Goal: Task Accomplishment & Management: Manage account settings

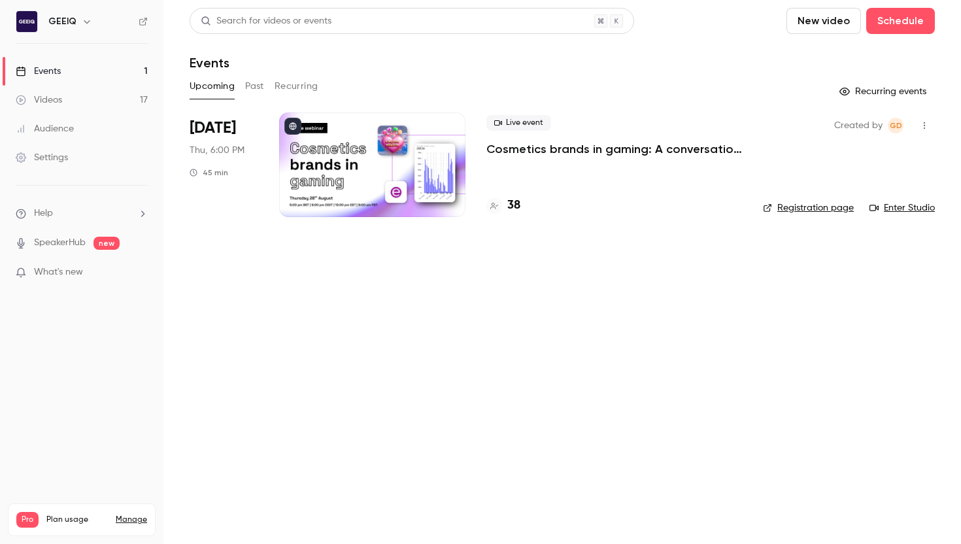
click at [546, 145] on p "Cosmetics brands in gaming: A conversation with essence cosmetics" at bounding box center [614, 149] width 256 height 16
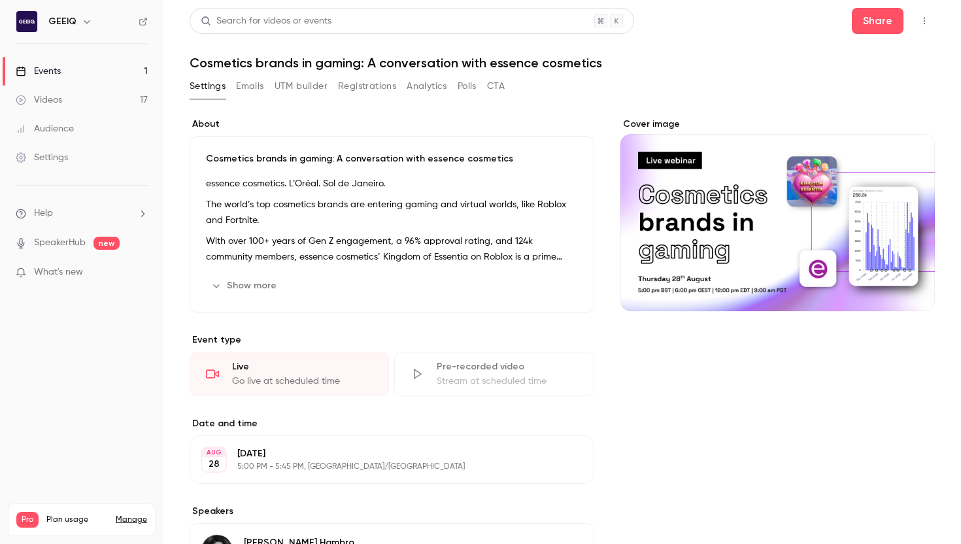
click at [295, 86] on button "UTM builder" at bounding box center [301, 86] width 53 height 21
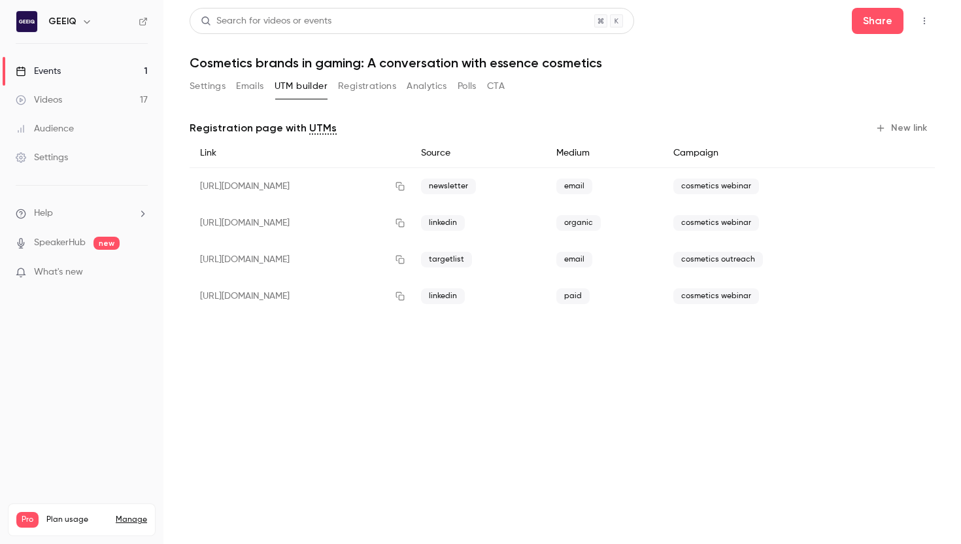
click at [244, 80] on button "Emails" at bounding box center [249, 86] width 27 height 21
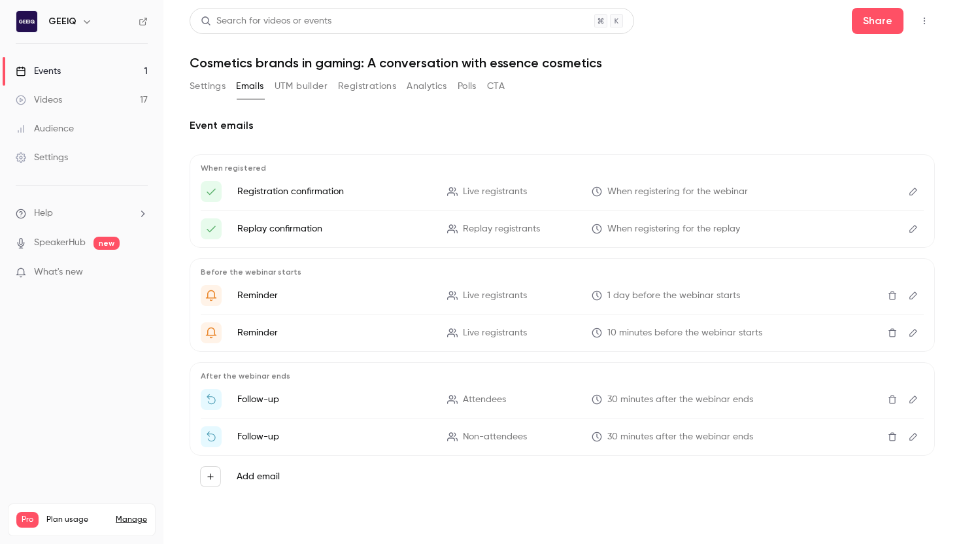
click at [214, 80] on button "Settings" at bounding box center [208, 86] width 36 height 21
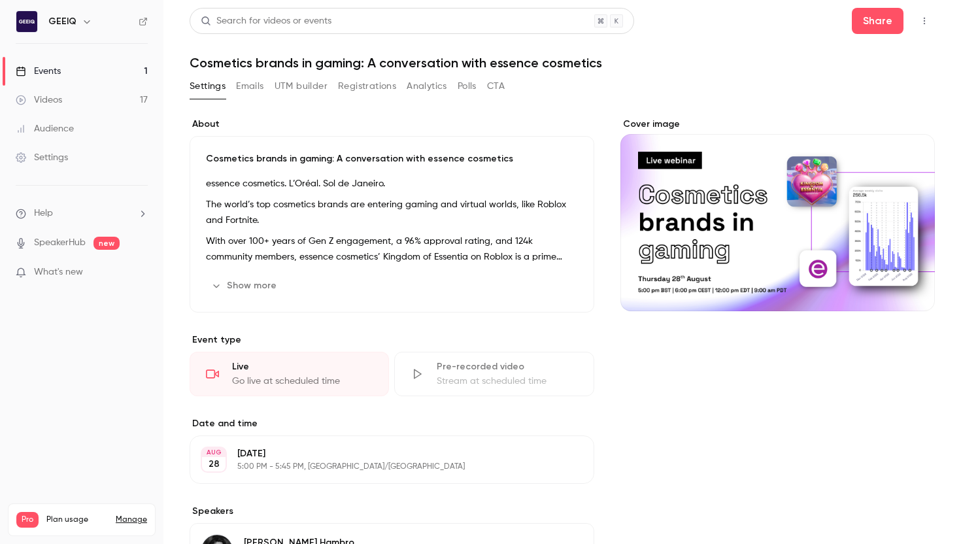
click at [383, 81] on button "Registrations" at bounding box center [367, 86] width 58 height 21
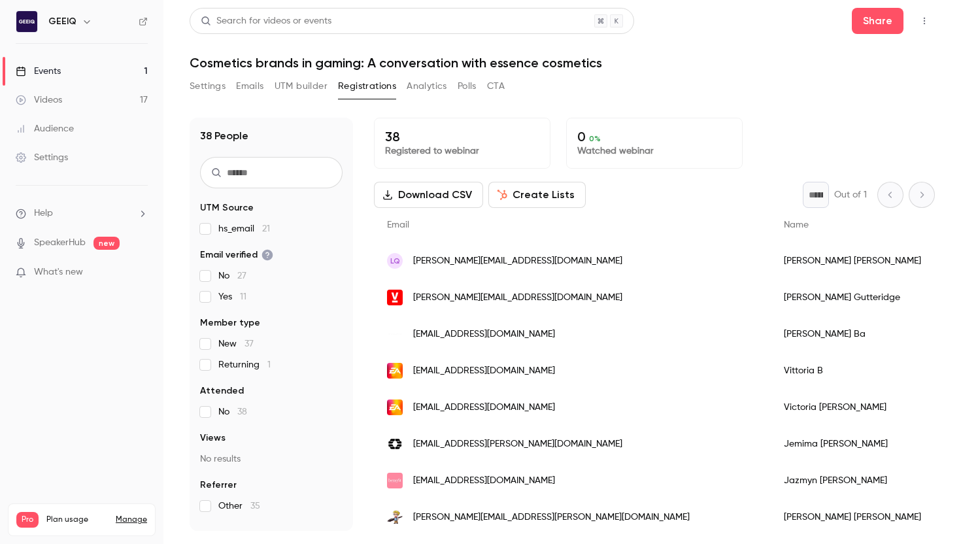
click at [947, 228] on span "Join date" at bounding box center [967, 224] width 41 height 9
click at [574, 261] on div "LQ [PERSON_NAME][EMAIL_ADDRESS][DOMAIN_NAME]" at bounding box center [572, 260] width 397 height 37
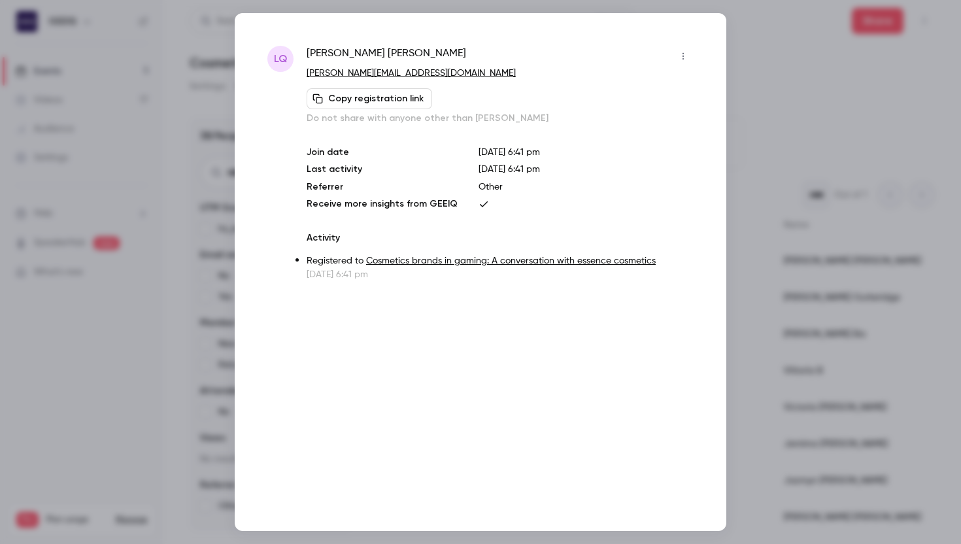
click at [786, 95] on div at bounding box center [480, 272] width 961 height 544
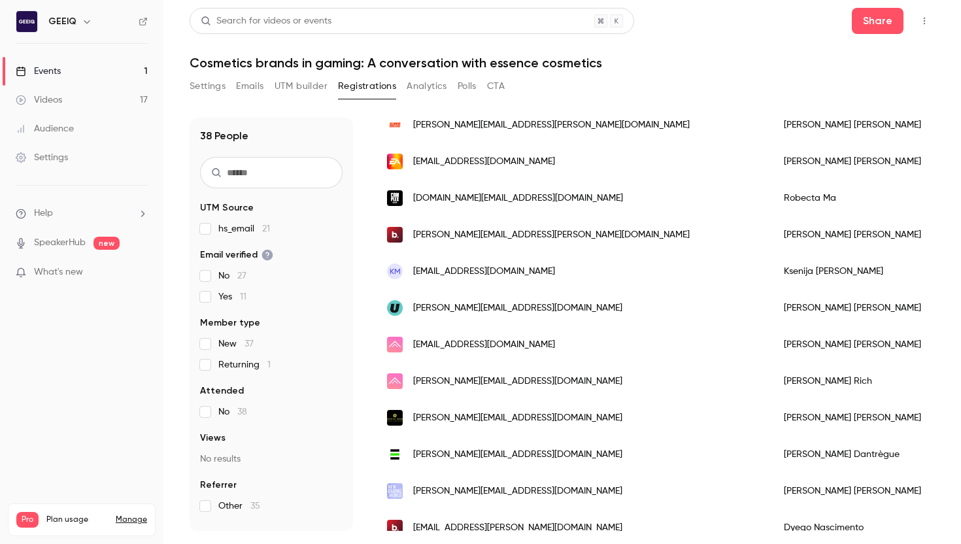
scroll to position [1103, 0]
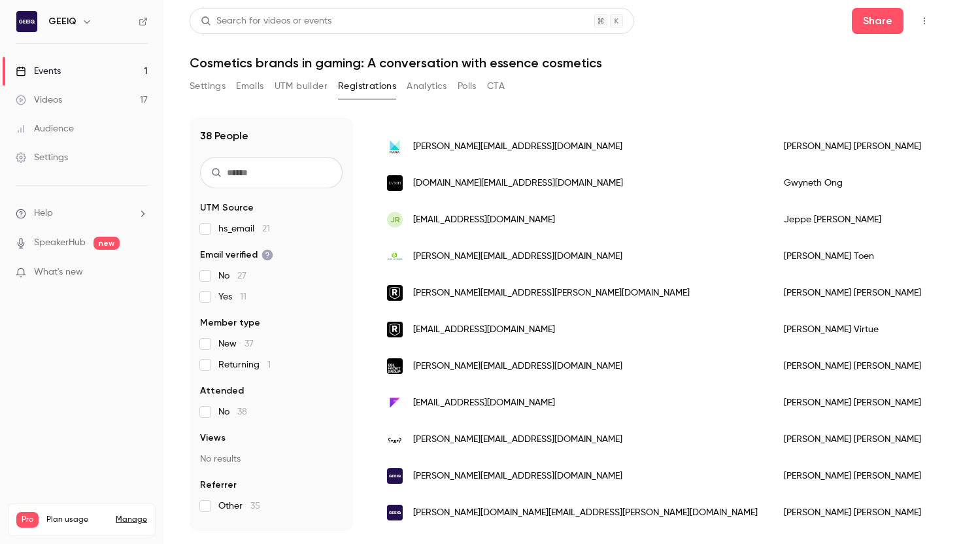
click at [771, 507] on div "[PERSON_NAME]" at bounding box center [852, 512] width 163 height 37
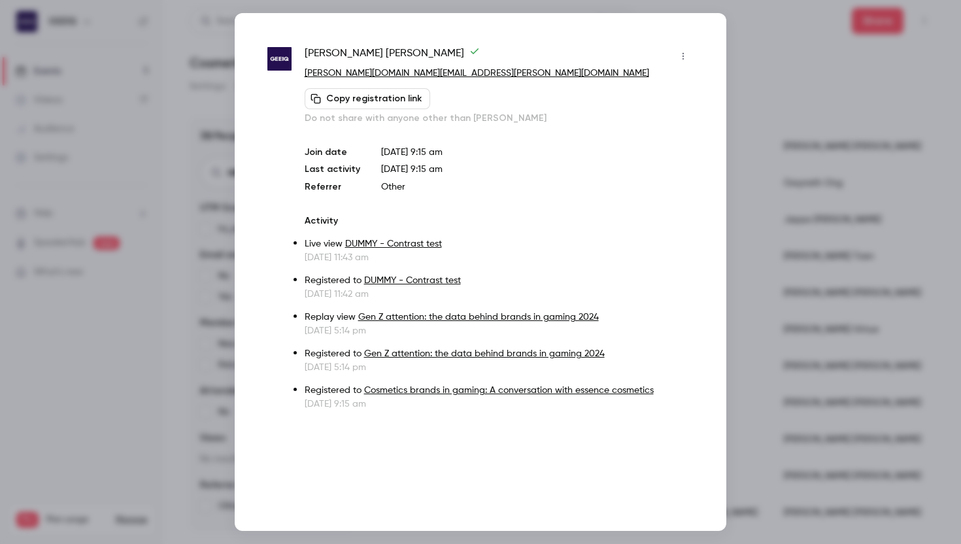
click at [716, 47] on div "[PERSON_NAME] [PERSON_NAME][DOMAIN_NAME][EMAIL_ADDRESS][PERSON_NAME][DOMAIN_NAM…" at bounding box center [481, 272] width 492 height 518
click at [684, 52] on icon "button" at bounding box center [683, 56] width 10 height 9
click at [766, 75] on div at bounding box center [480, 272] width 961 height 544
click at [762, 77] on div at bounding box center [480, 272] width 961 height 544
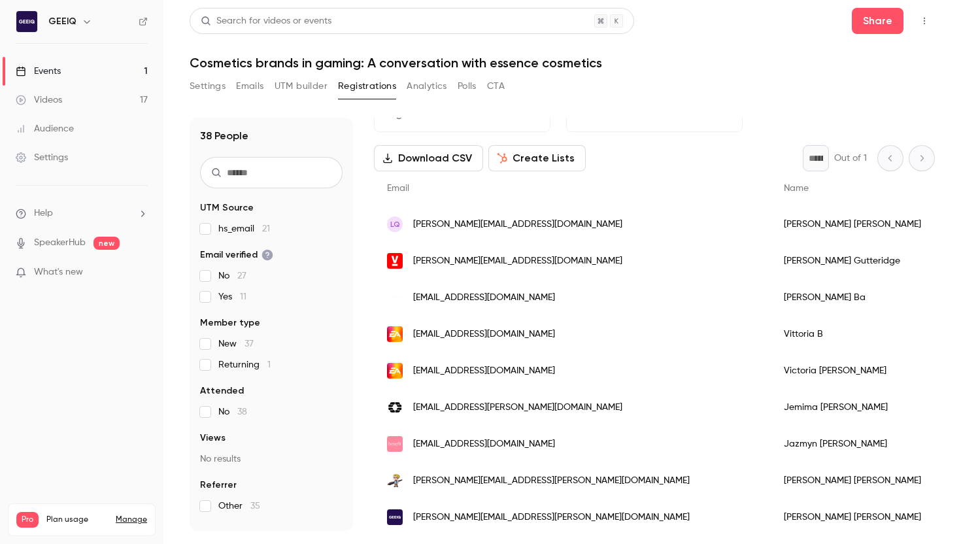
scroll to position [0, 0]
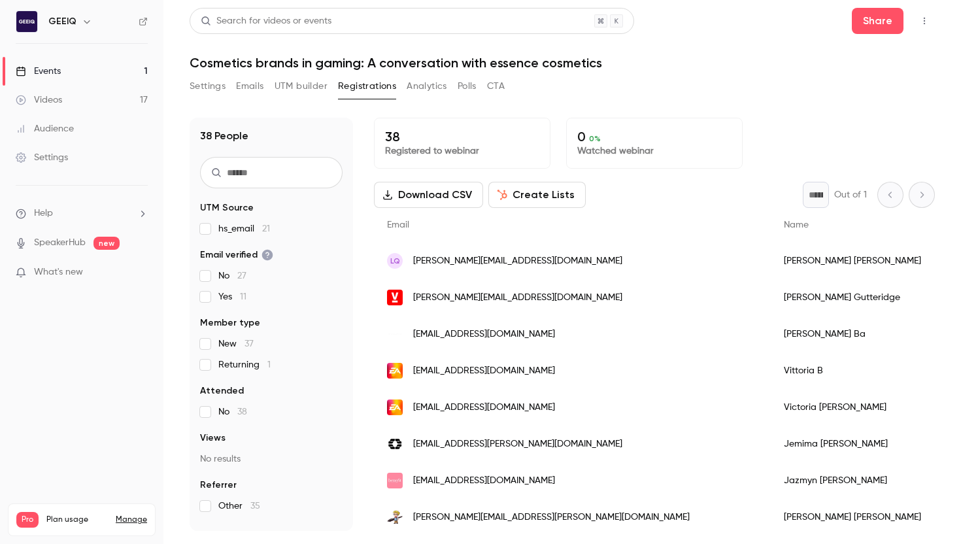
click at [727, 72] on div "Search for videos or events Share Cosmetics brands in gaming: A conversation wi…" at bounding box center [562, 269] width 745 height 523
